Goal: Transaction & Acquisition: Purchase product/service

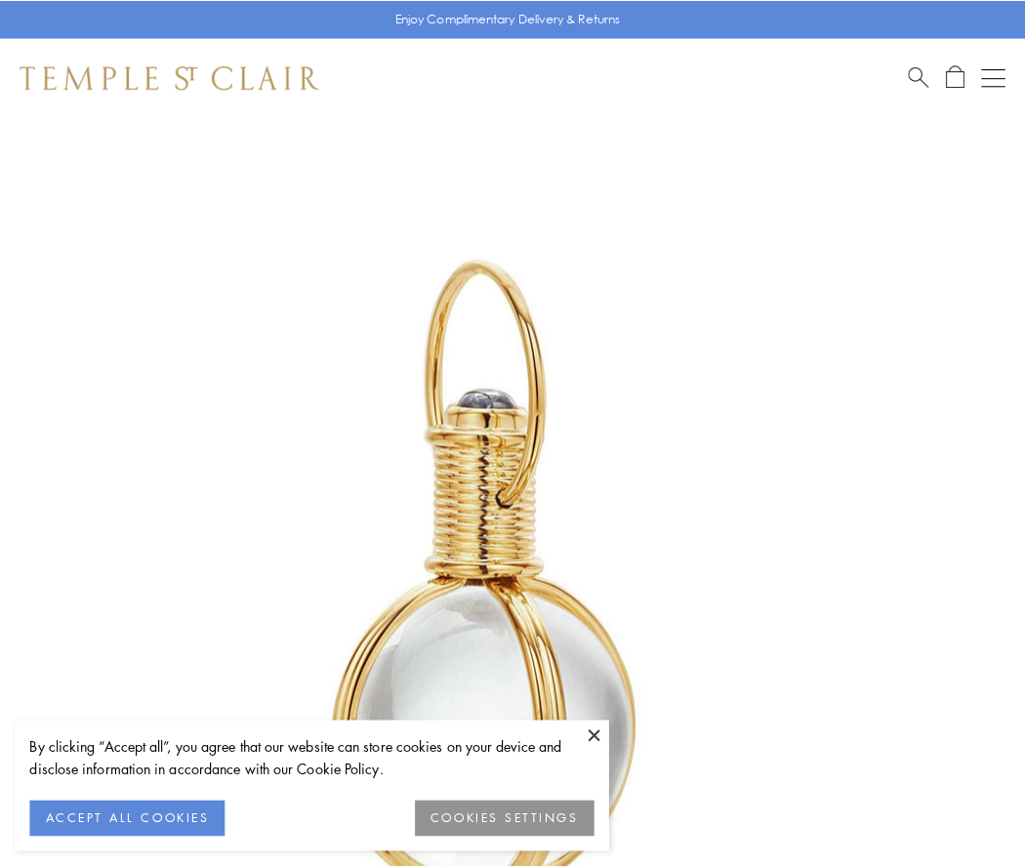
scroll to position [510, 0]
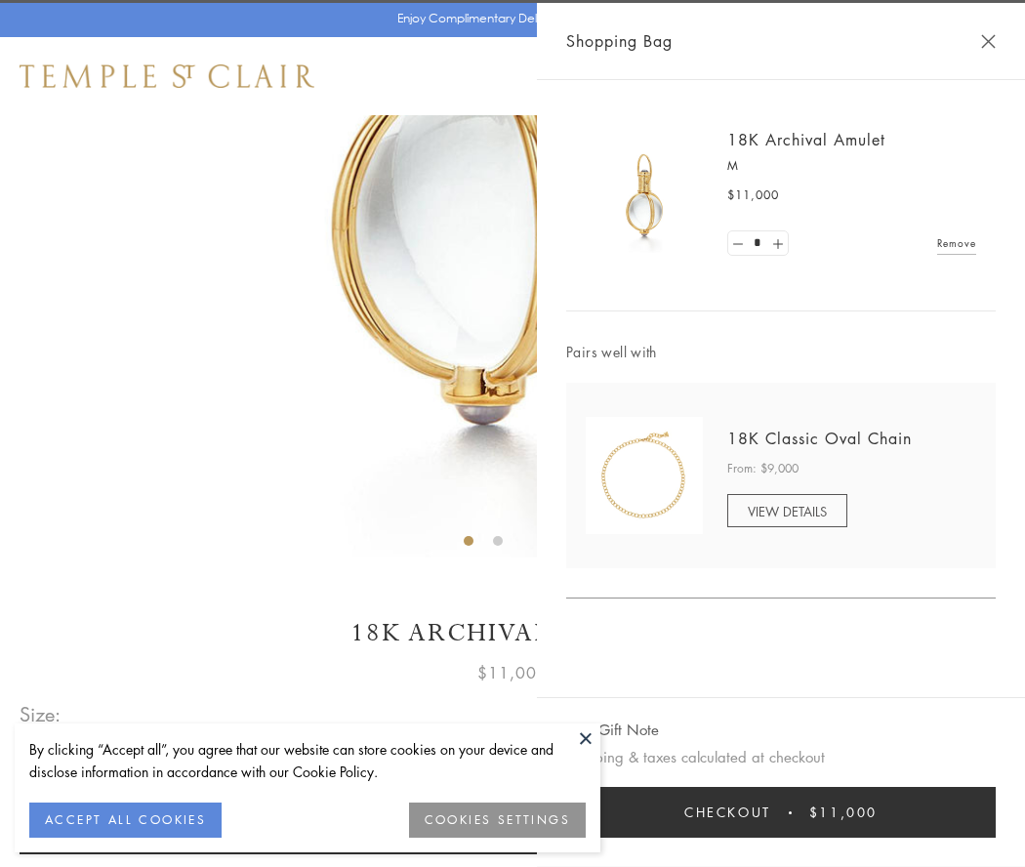
click at [781, 812] on button "Checkout $11,000" at bounding box center [781, 812] width 430 height 51
